Goal: Information Seeking & Learning: Learn about a topic

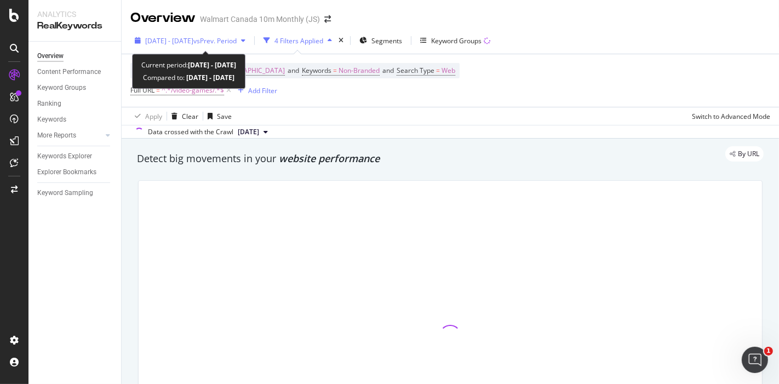
click at [193, 36] on span "[DATE] - [DATE]" at bounding box center [169, 40] width 48 height 9
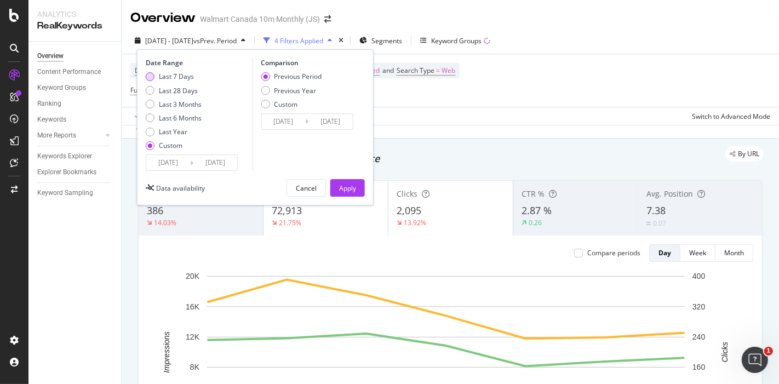
click at [166, 77] on div "Last 7 Days" at bounding box center [176, 76] width 35 height 9
type input "[DATE]"
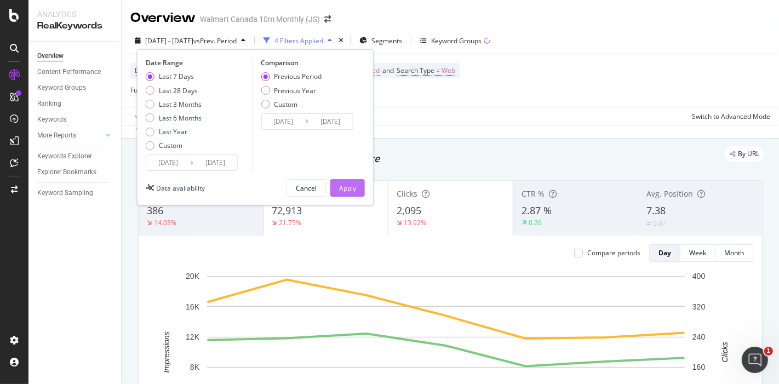
click at [351, 187] on div "Apply" at bounding box center [347, 188] width 17 height 9
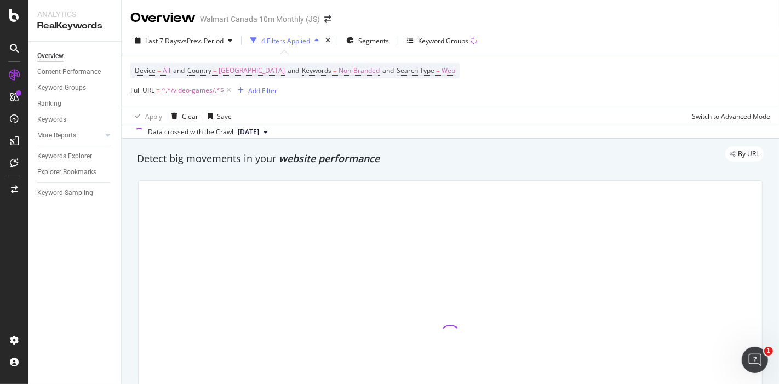
click at [243, 158] on div "By URL" at bounding box center [445, 153] width 638 height 15
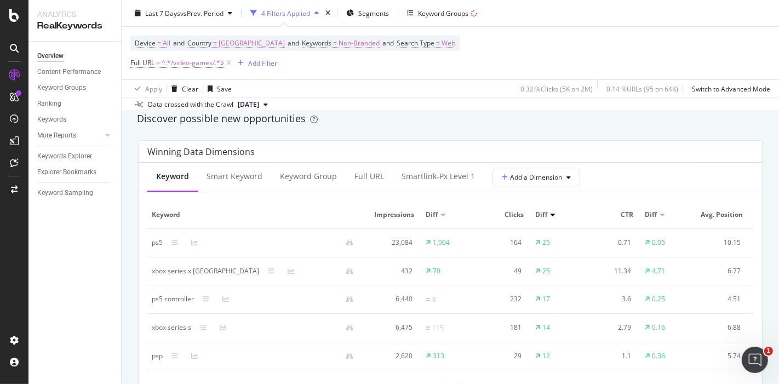
scroll to position [963, 0]
click at [159, 237] on div "ps5" at bounding box center [157, 242] width 11 height 10
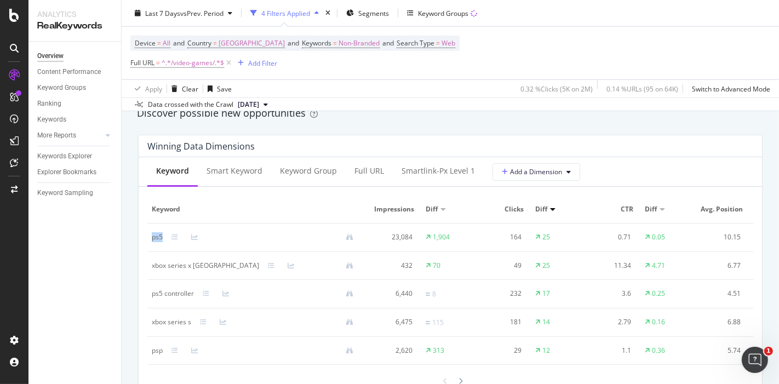
scroll to position [967, 0]
copy div "ps5"
click at [159, 265] on div "xbox series x [GEOGRAPHIC_DATA]" at bounding box center [205, 266] width 107 height 10
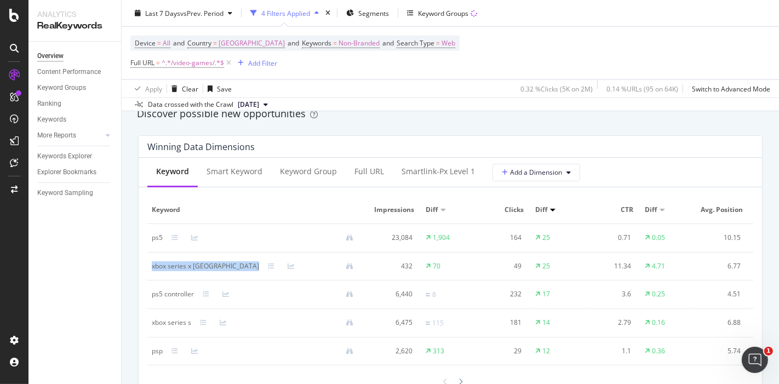
copy div "xbox series x [GEOGRAPHIC_DATA]"
click at [164, 294] on div "ps5 controller" at bounding box center [173, 294] width 42 height 10
copy div "ps5 controller"
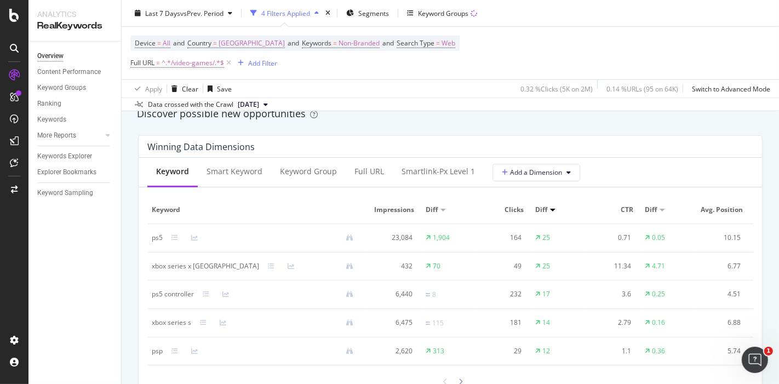
click at [160, 322] on div "xbox series s" at bounding box center [171, 323] width 39 height 10
copy div "xbox series s"
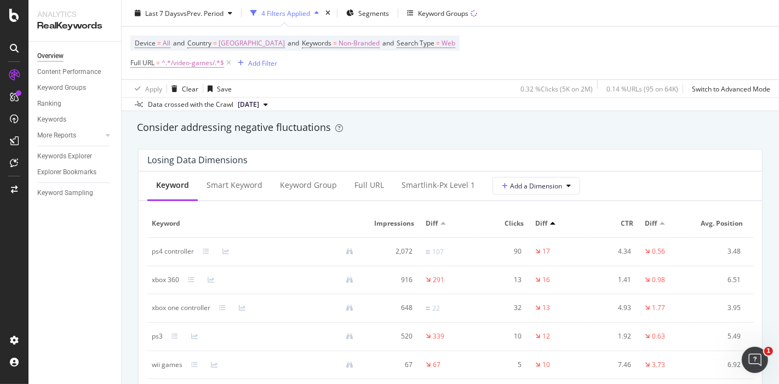
scroll to position [1269, 0]
click at [159, 255] on div "ps4 controller" at bounding box center [173, 250] width 42 height 10
copy div "ps4 controller"
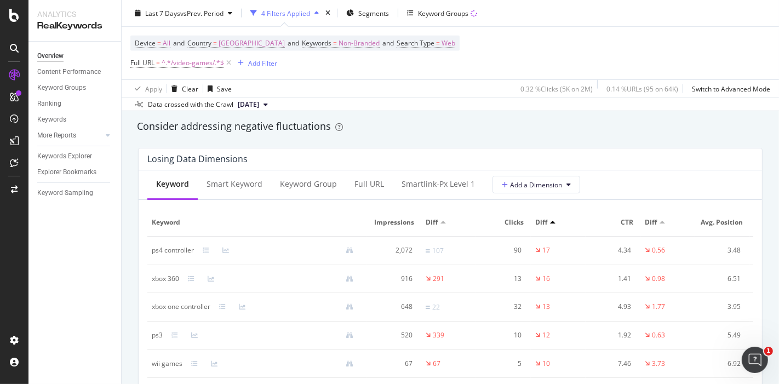
click at [153, 280] on div "xbox 360" at bounding box center [165, 279] width 27 height 10
copy div "xbox 360"
click at [184, 312] on div "xbox one controller" at bounding box center [181, 307] width 59 height 10
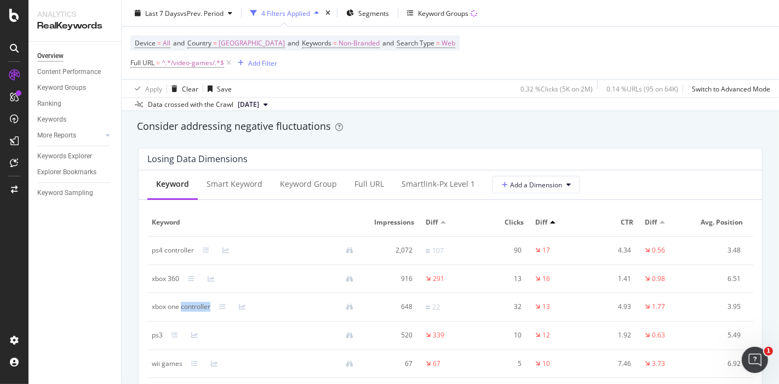
click at [184, 312] on div "xbox one controller" at bounding box center [181, 307] width 59 height 10
copy div "xbox one controller"
